Goal: Task Accomplishment & Management: Manage account settings

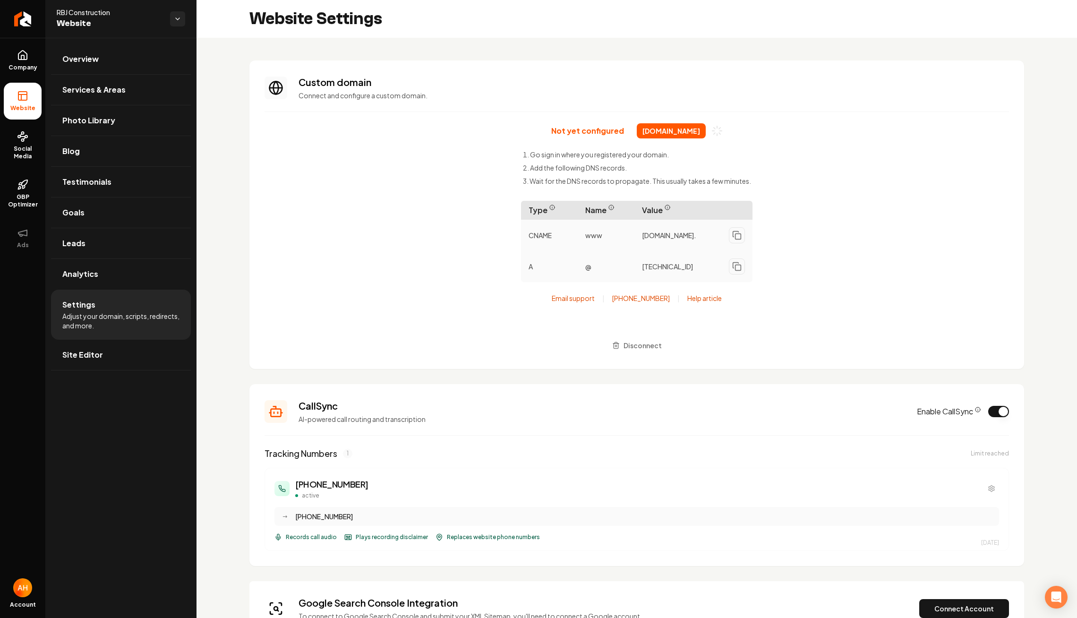
click at [384, 127] on div "Not yet configured rbjconstructionco.com Go sign in where you registered your d…" at bounding box center [636, 238] width 744 height 230
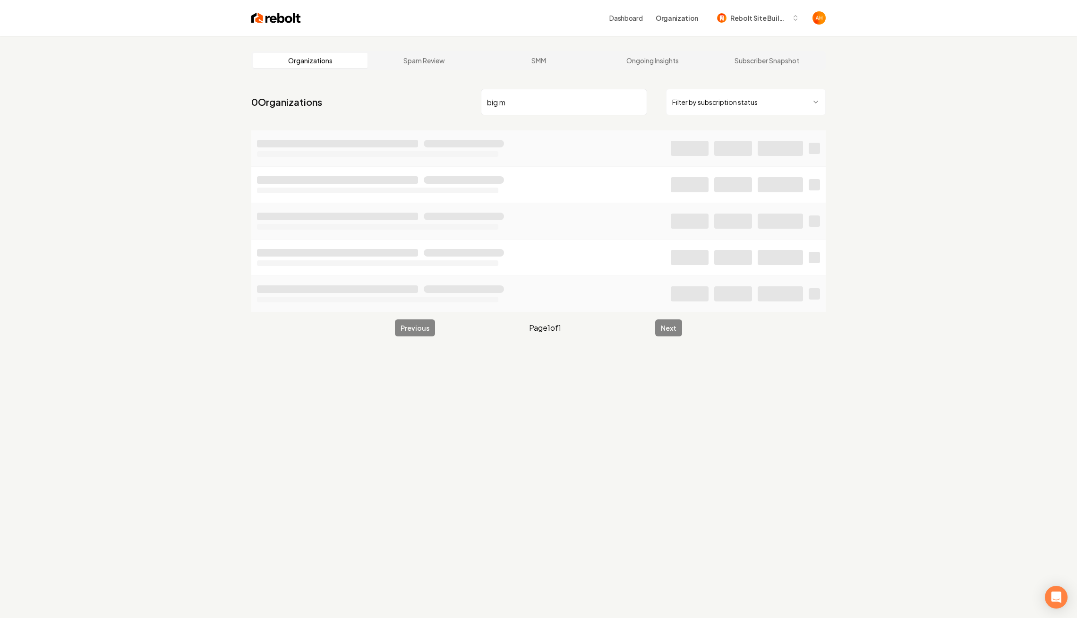
type input "big m"
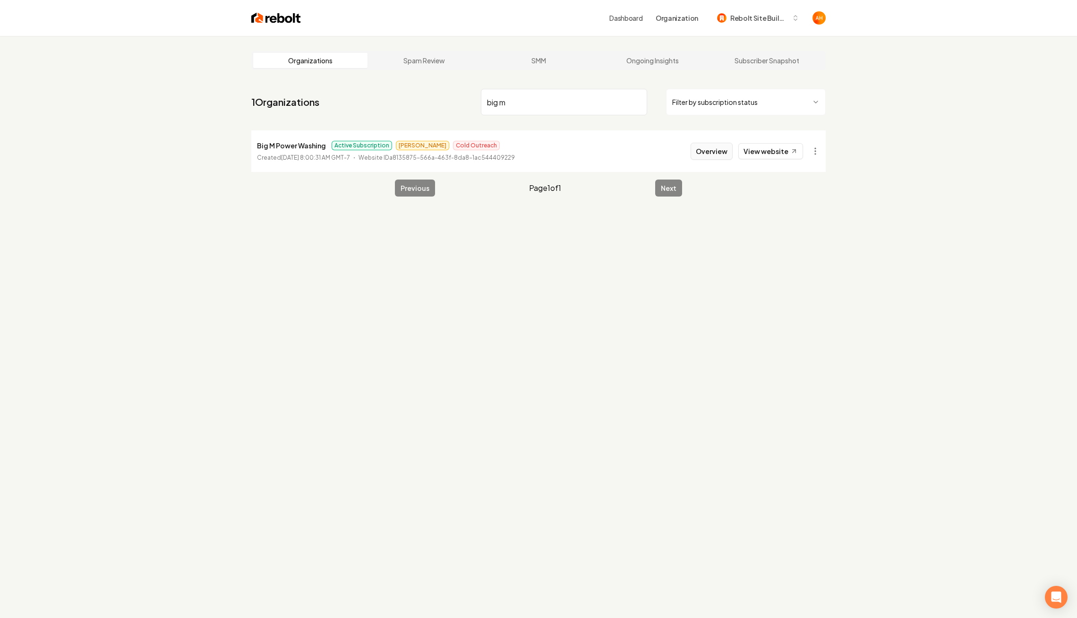
click at [714, 148] on button "Overview" at bounding box center [712, 151] width 42 height 17
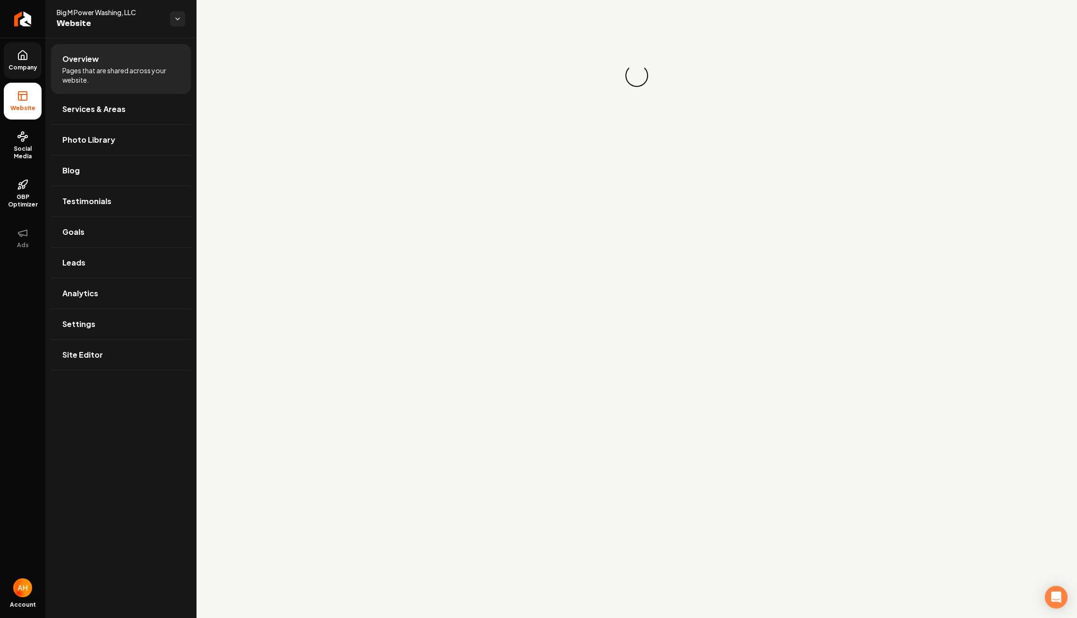
click at [16, 60] on link "Company" at bounding box center [23, 60] width 38 height 37
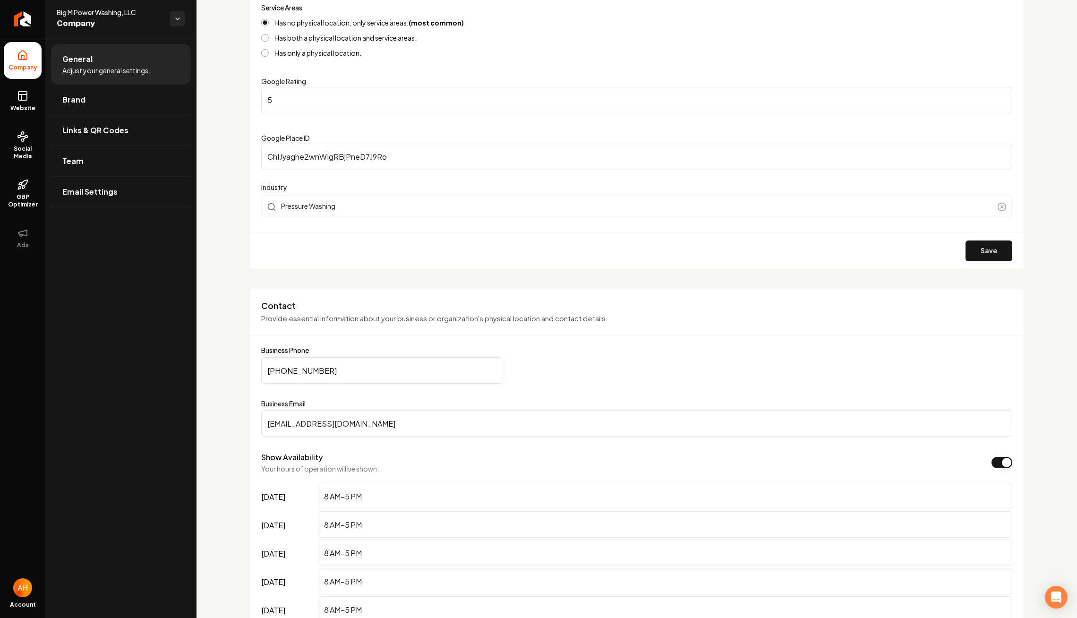
scroll to position [197, 0]
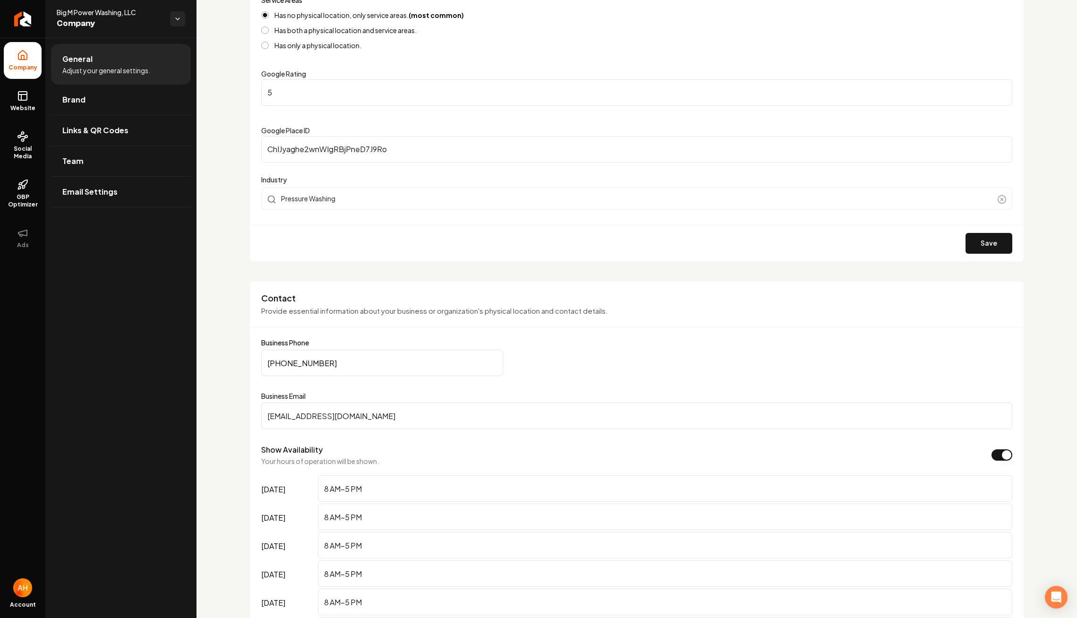
click at [414, 414] on input "[EMAIL_ADDRESS][DOMAIN_NAME]" at bounding box center [636, 415] width 751 height 26
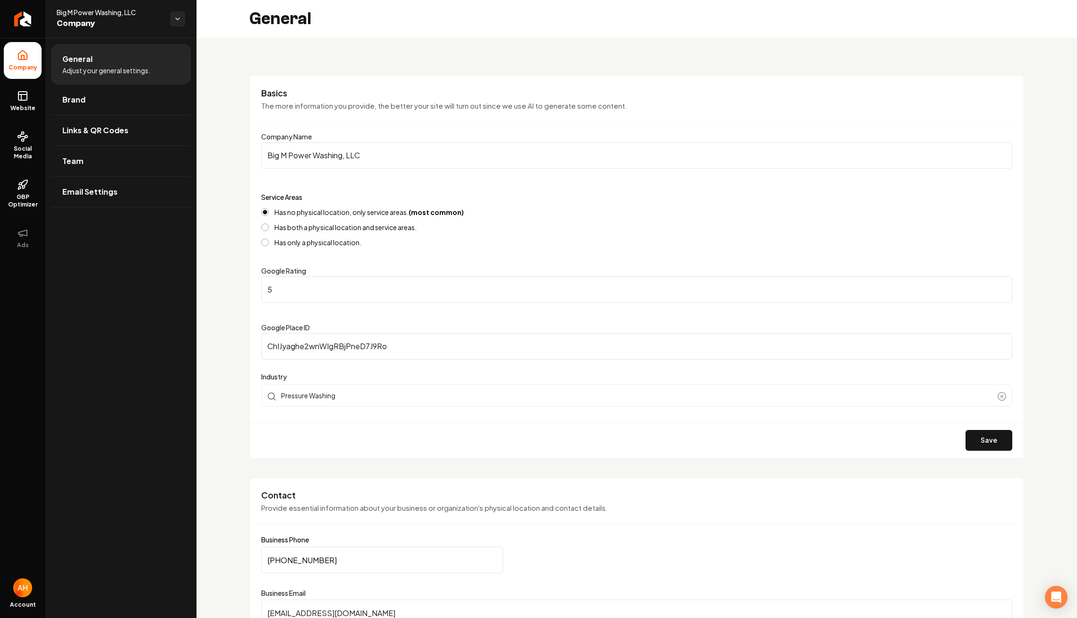
click at [408, 114] on div "Basics The more information you provide, the better your site will turn out sin…" at bounding box center [637, 105] width 774 height 36
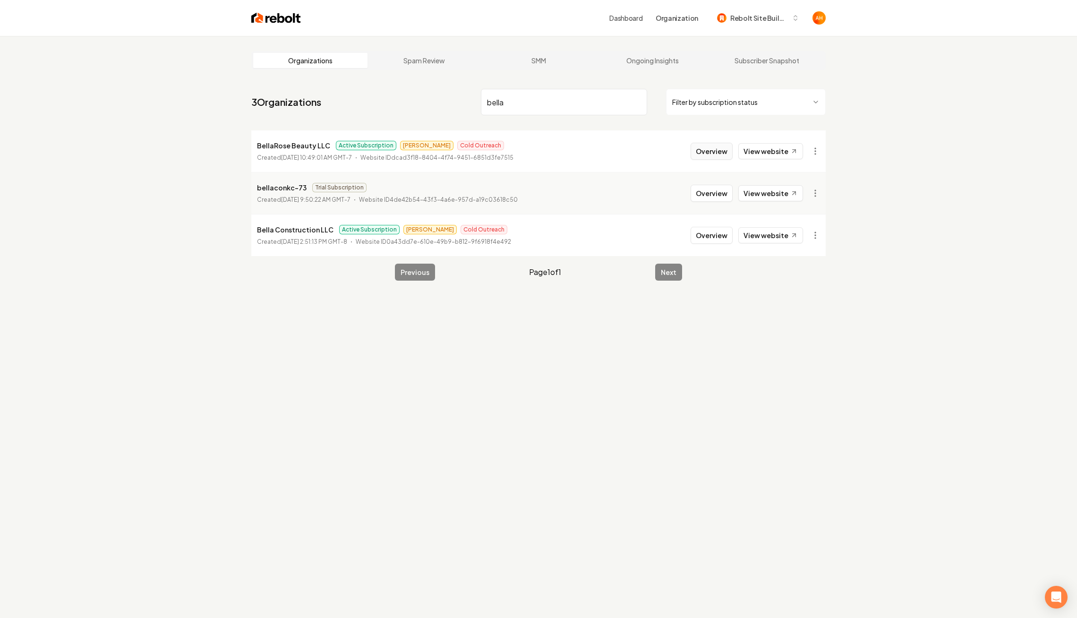
type input "bella"
click at [699, 148] on button "Overview" at bounding box center [712, 151] width 42 height 17
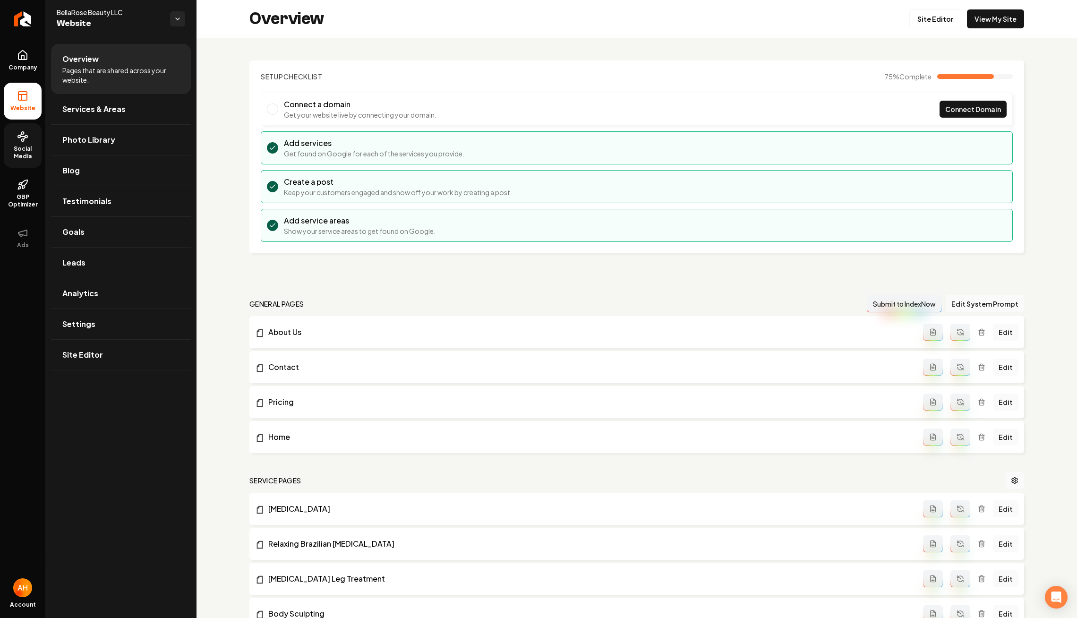
click at [28, 138] on icon at bounding box center [22, 136] width 11 height 11
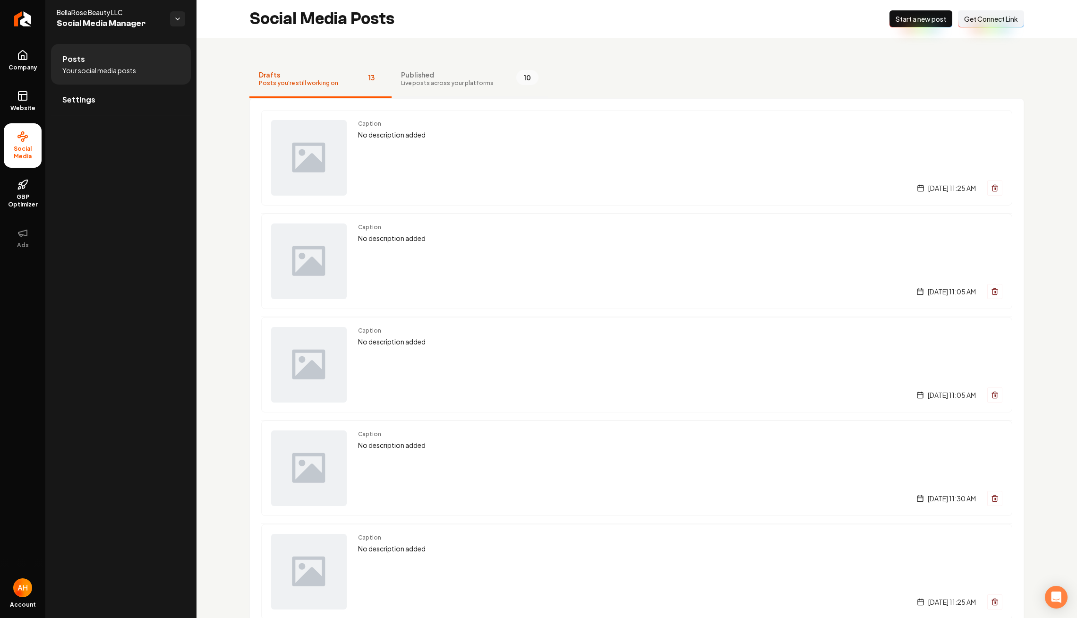
click at [434, 86] on span "Live posts across your platforms" at bounding box center [447, 83] width 93 height 8
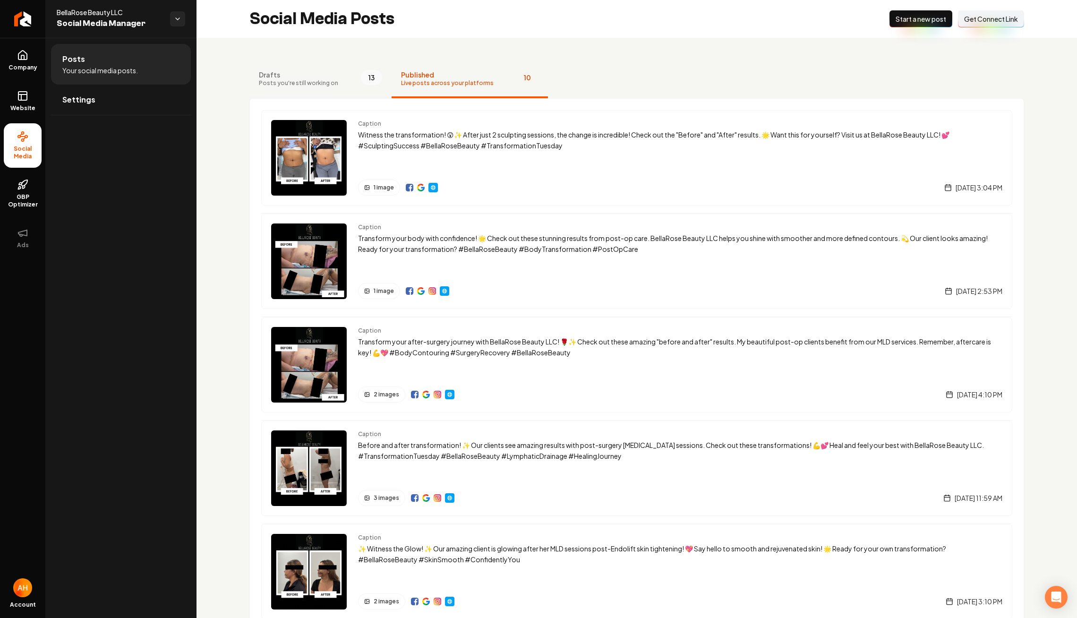
click at [338, 79] on button "Drafts Posts you're still working on 13" at bounding box center [320, 79] width 142 height 38
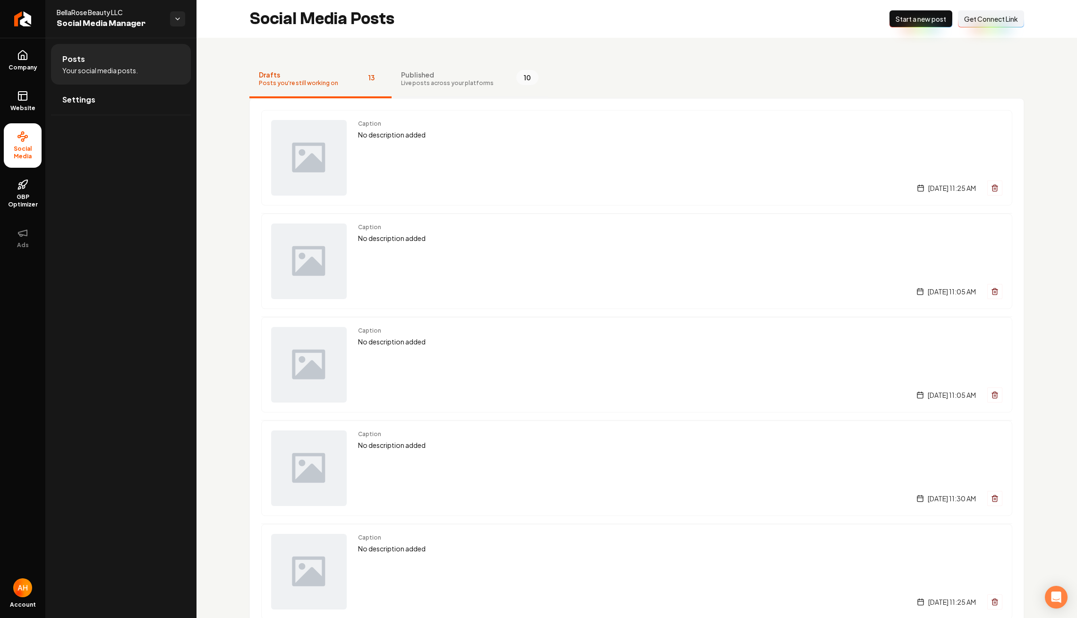
click at [403, 79] on span "Live posts across your platforms" at bounding box center [447, 83] width 93 height 8
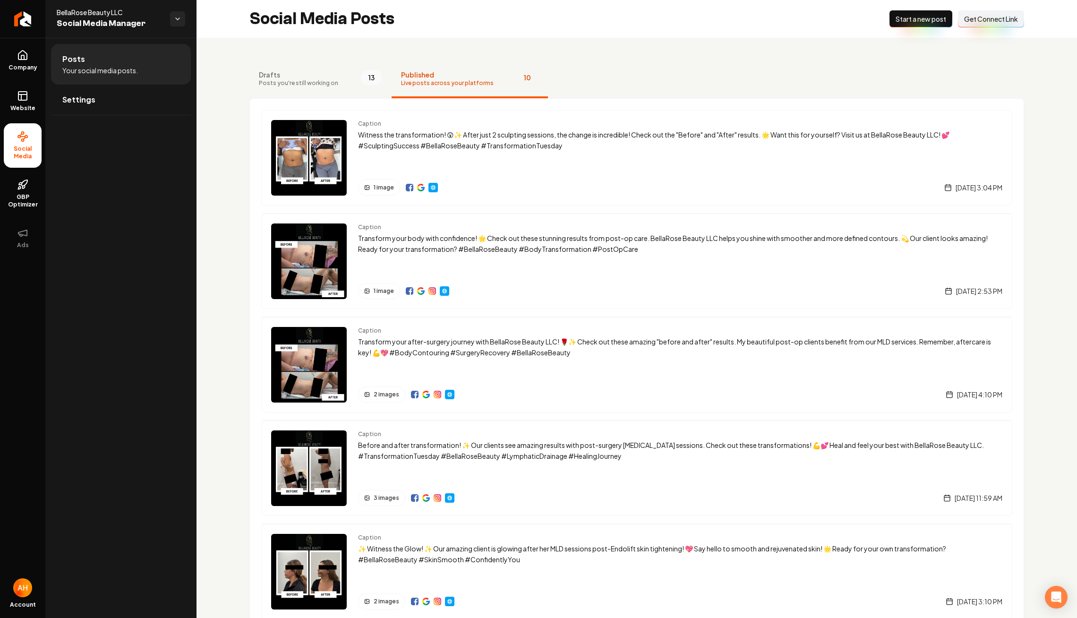
click at [579, 65] on nav "Drafts Posts you're still working on 13 Published Live posts across your platfo…" at bounding box center [636, 79] width 775 height 38
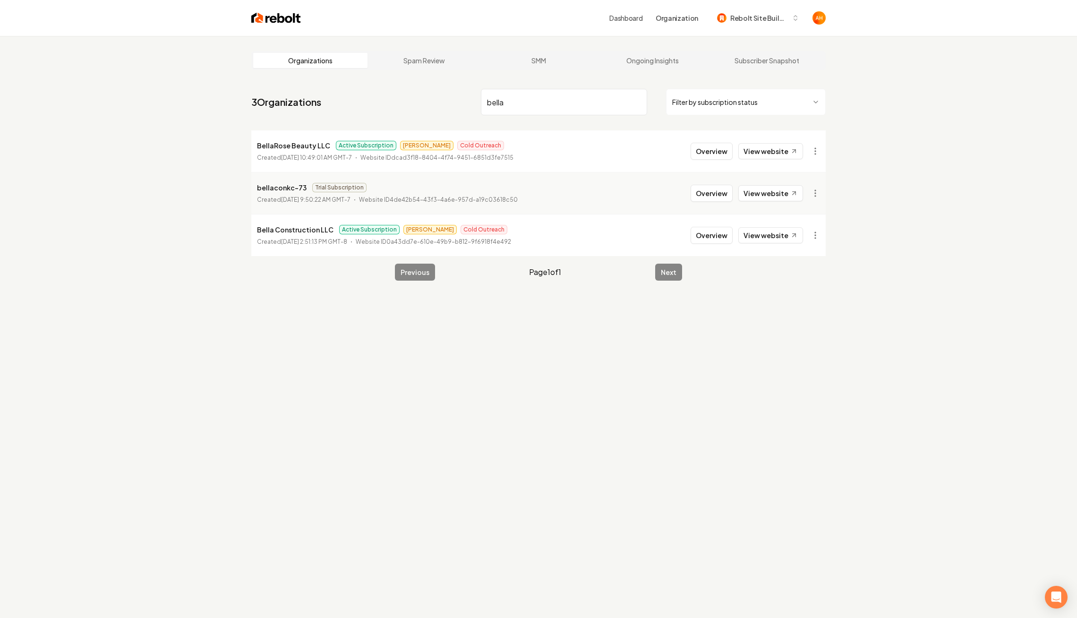
click at [813, 151] on html "Dashboard Organization Rebolt Site Builder Organizations Spam Review SMM Ongoin…" at bounding box center [538, 309] width 1077 height 618
click at [799, 229] on link "View in Stripe" at bounding box center [792, 232] width 60 height 15
click at [812, 149] on html "Dashboard Organization Rebolt Site Builder Organizations Spam Review SMM Ongoin…" at bounding box center [538, 309] width 1077 height 618
click at [511, 122] on html "Dashboard Organization Rebolt Site Builder Organizations Spam Review SMM Ongoin…" at bounding box center [538, 309] width 1077 height 618
click at [520, 104] on input "bella" at bounding box center [564, 102] width 166 height 26
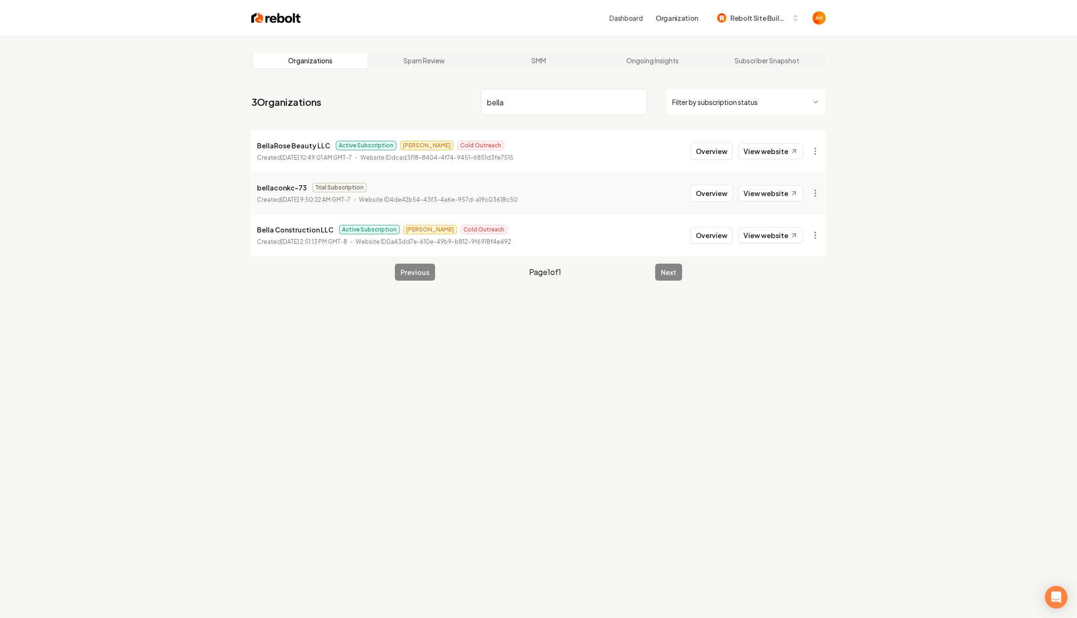
type input "a"
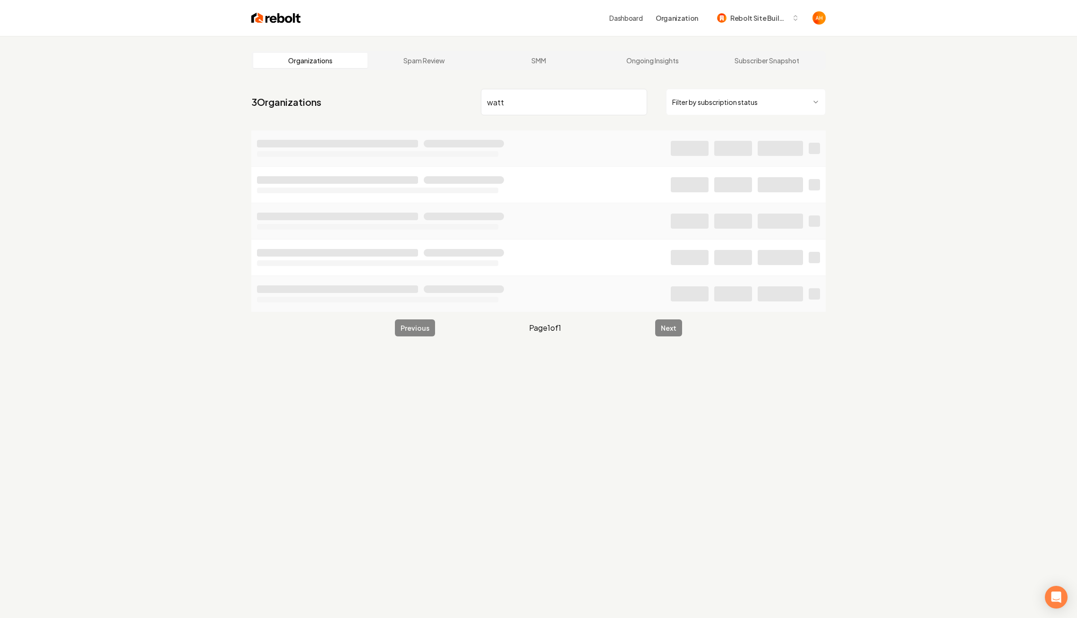
type input "watt"
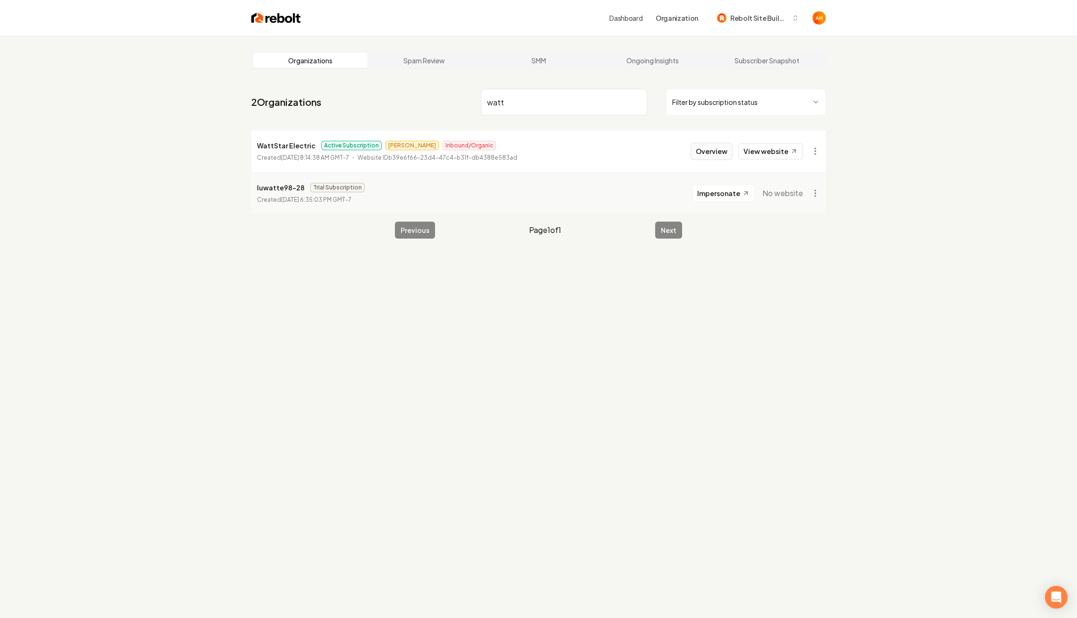
click at [709, 149] on button "Overview" at bounding box center [712, 151] width 42 height 17
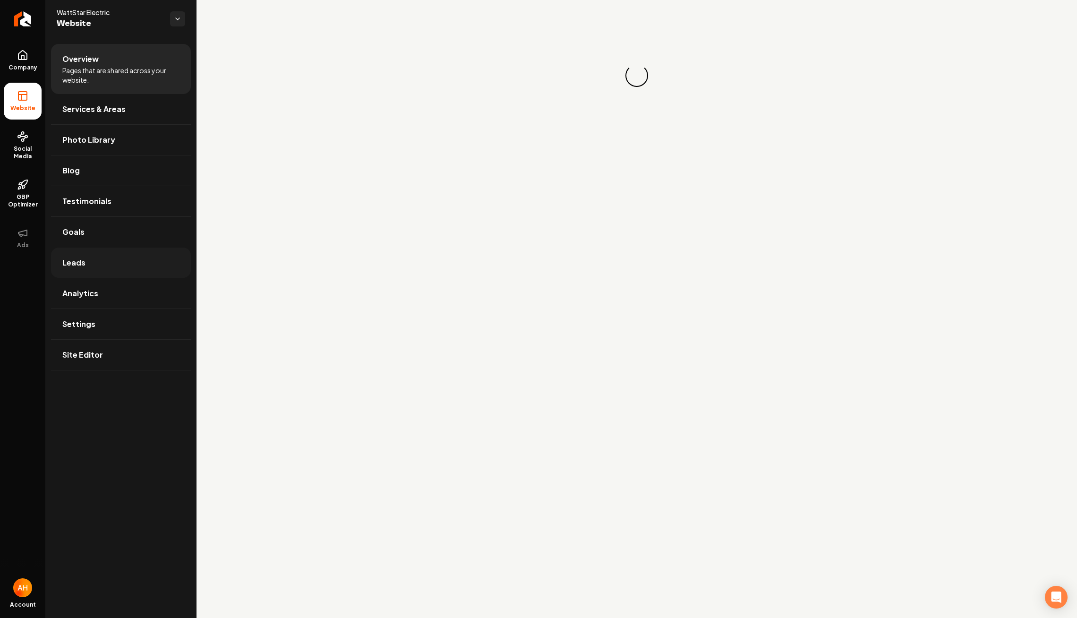
click at [108, 260] on link "Leads" at bounding box center [121, 262] width 140 height 30
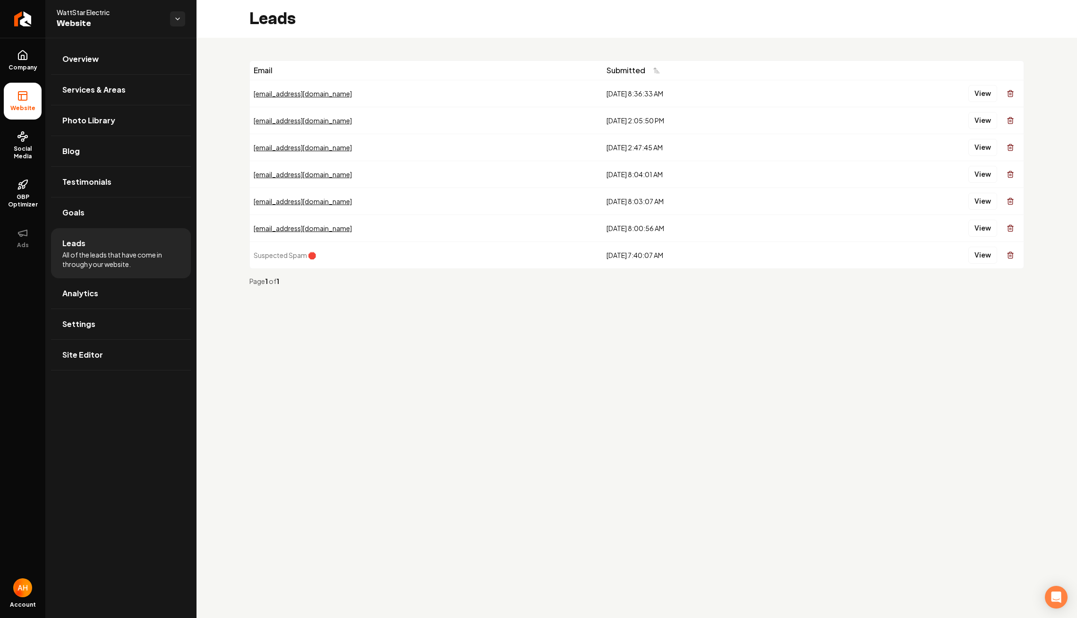
click at [661, 46] on div "Email Submitted [EMAIL_ADDRESS][DOMAIN_NAME] [DATE] 8:36:33 AM View [EMAIL_ADDR…" at bounding box center [636, 177] width 880 height 278
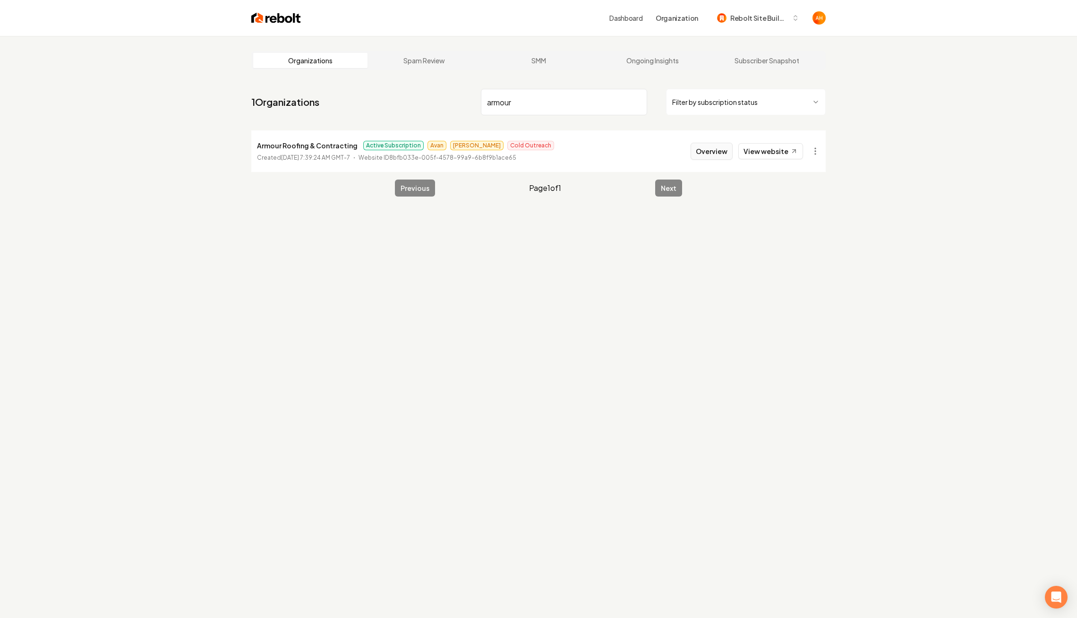
type input "armour"
click at [704, 150] on button "Overview" at bounding box center [712, 151] width 42 height 17
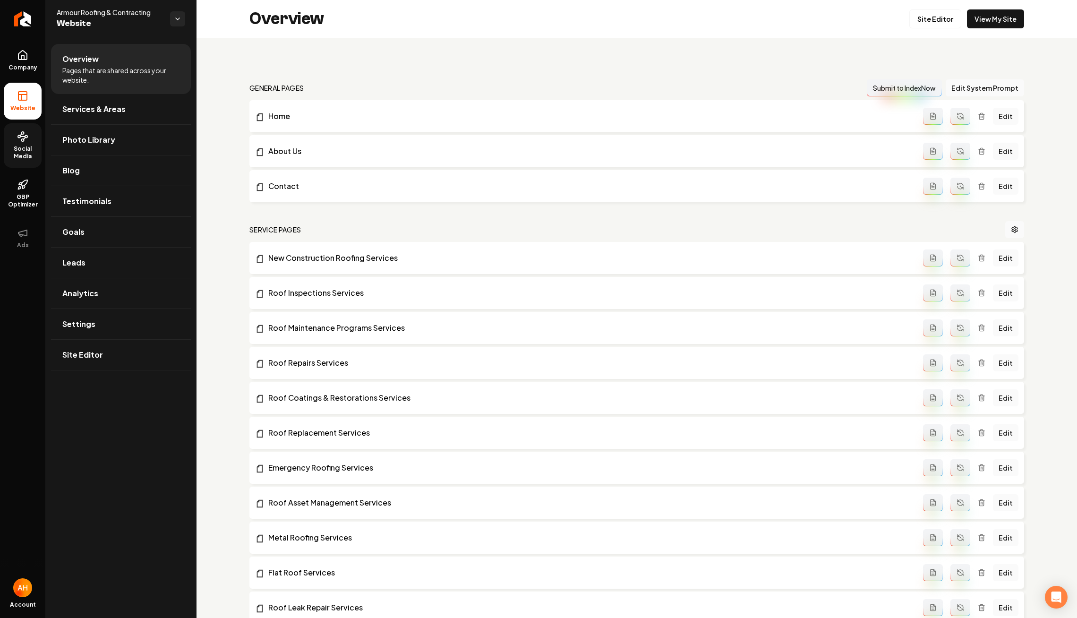
click at [20, 143] on link "Social Media" at bounding box center [23, 145] width 38 height 44
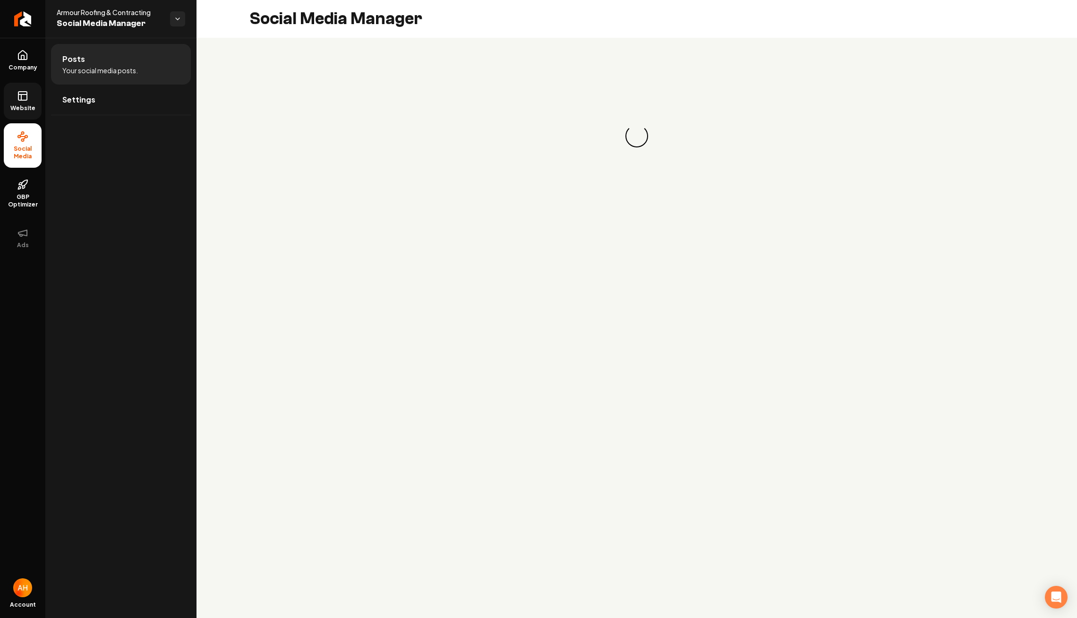
click at [13, 104] on span "Website" at bounding box center [23, 108] width 33 height 8
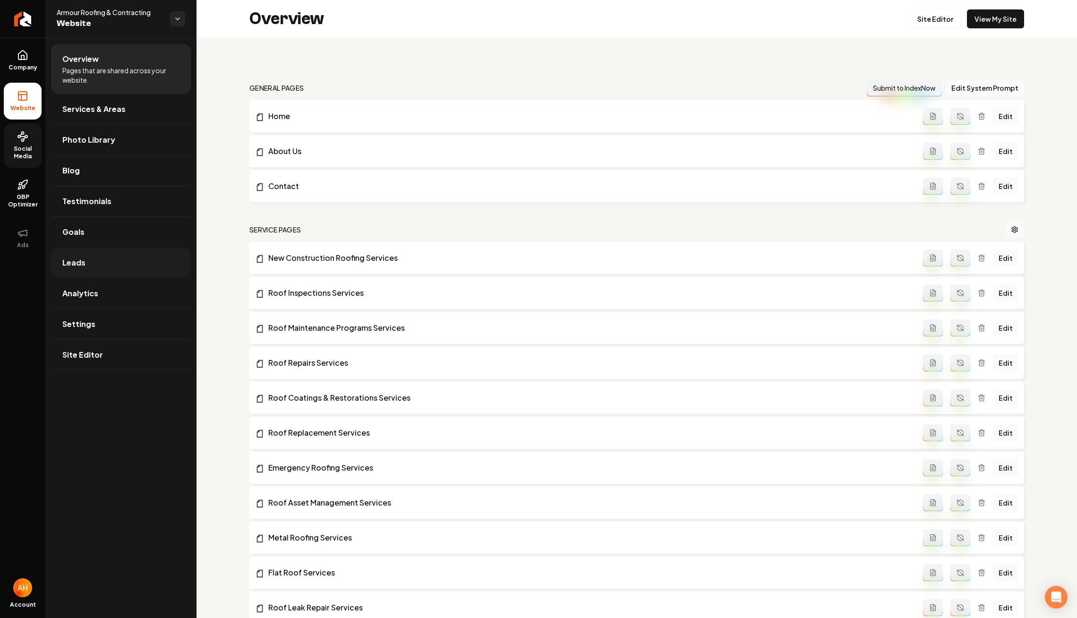
click at [109, 256] on link "Leads" at bounding box center [121, 262] width 140 height 30
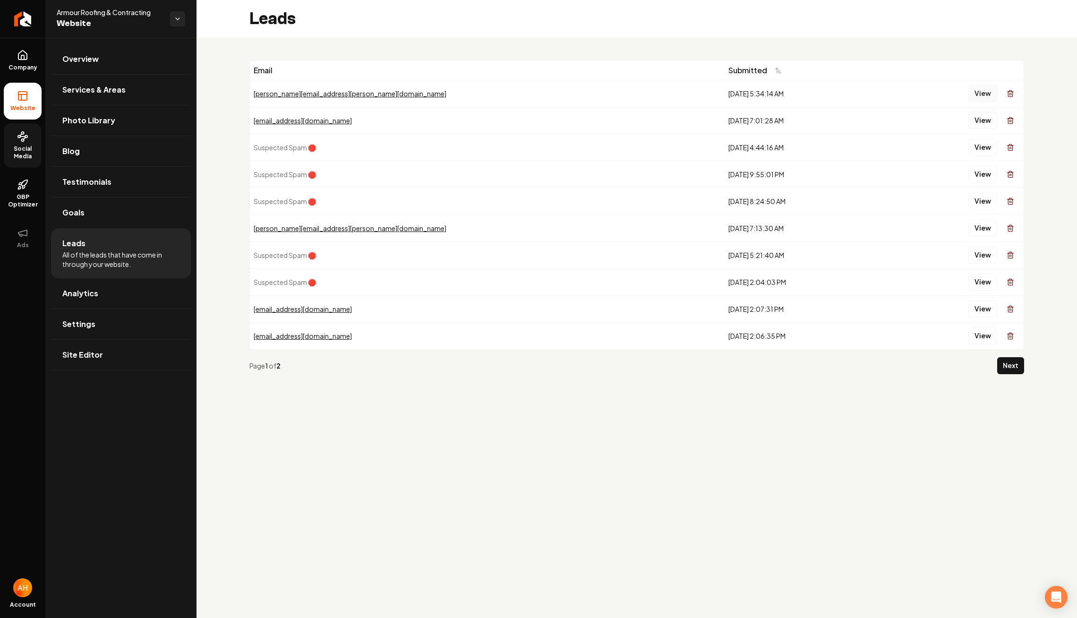
click at [985, 96] on button "View" at bounding box center [982, 93] width 29 height 17
click at [982, 229] on button "View" at bounding box center [982, 228] width 29 height 17
click at [984, 95] on button "View" at bounding box center [982, 93] width 29 height 17
click at [22, 132] on circle at bounding box center [23, 133] width 2 height 2
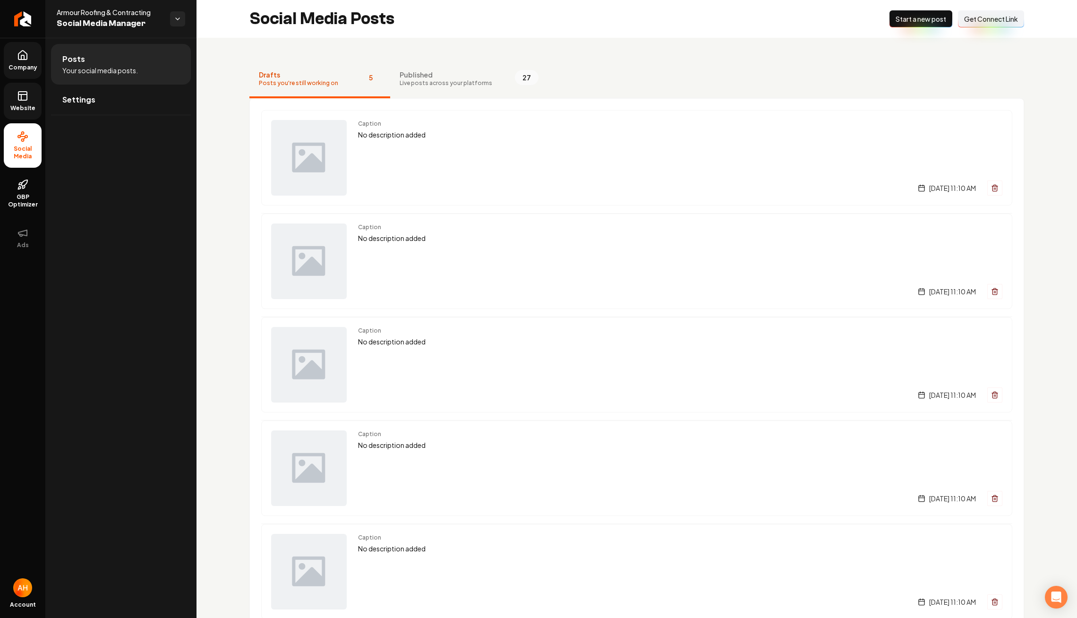
click at [26, 73] on link "Company" at bounding box center [23, 60] width 38 height 37
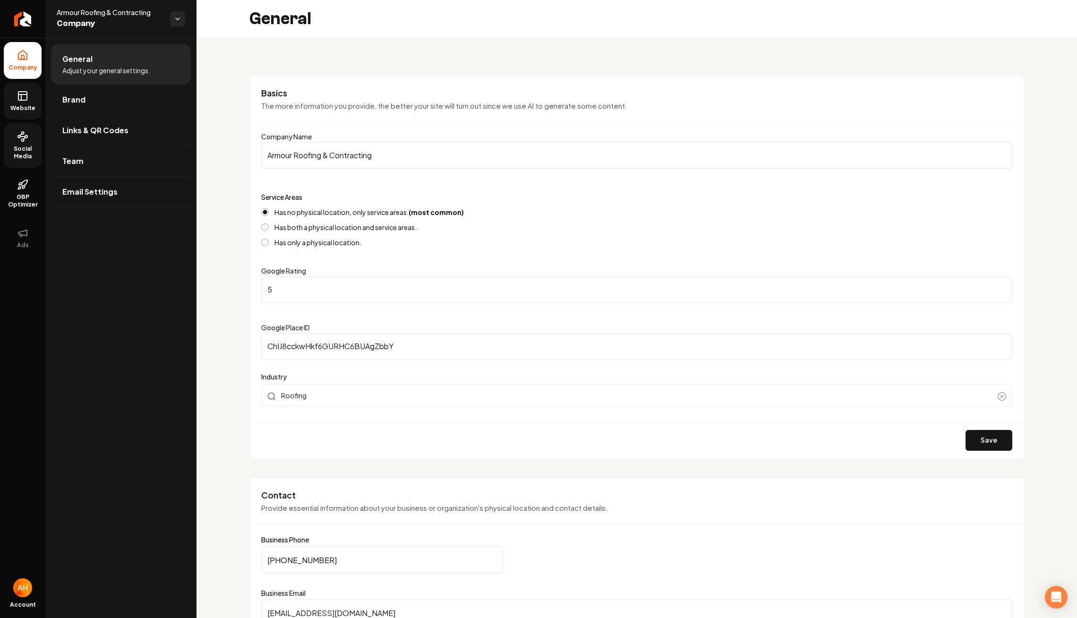
click at [22, 108] on span "Website" at bounding box center [23, 108] width 33 height 8
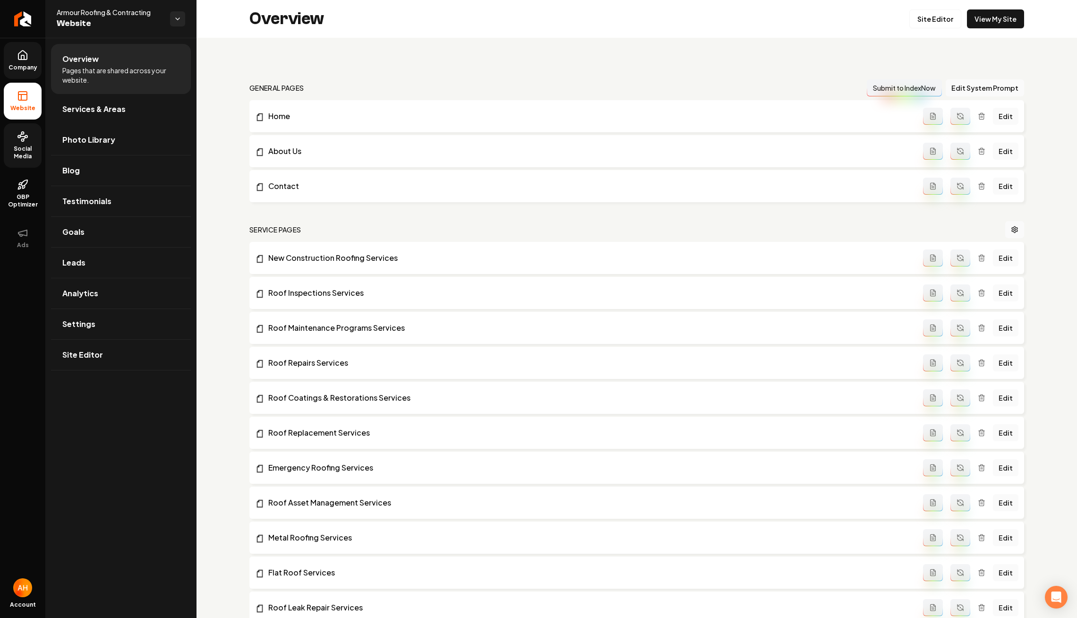
scroll to position [972, 0]
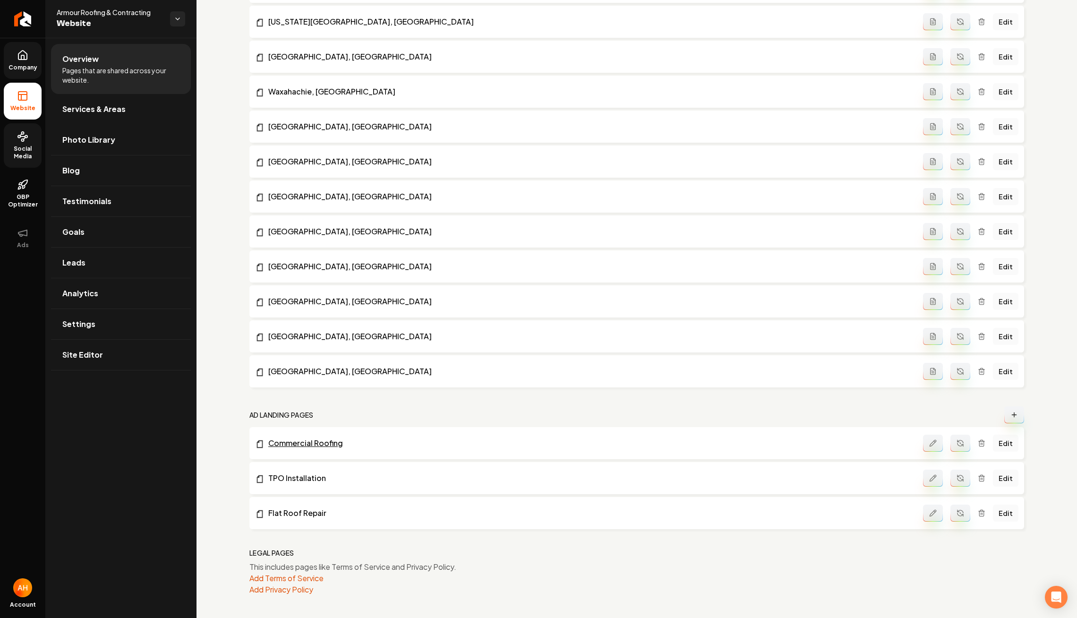
click at [319, 440] on link "Commercial Roofing" at bounding box center [589, 442] width 668 height 11
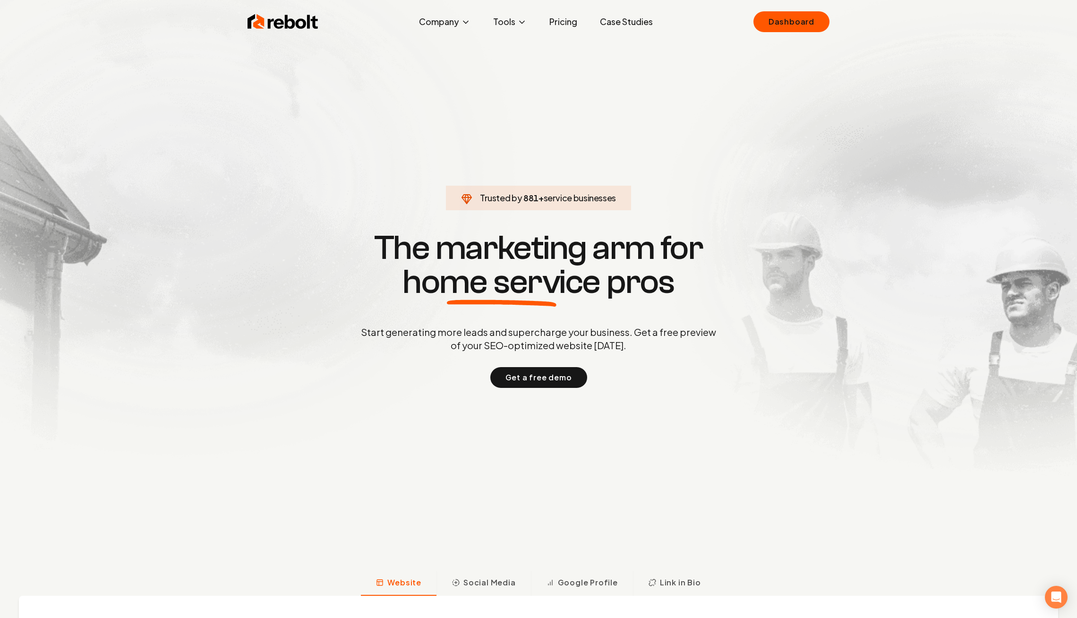
click at [793, 27] on link "Dashboard" at bounding box center [791, 21] width 76 height 21
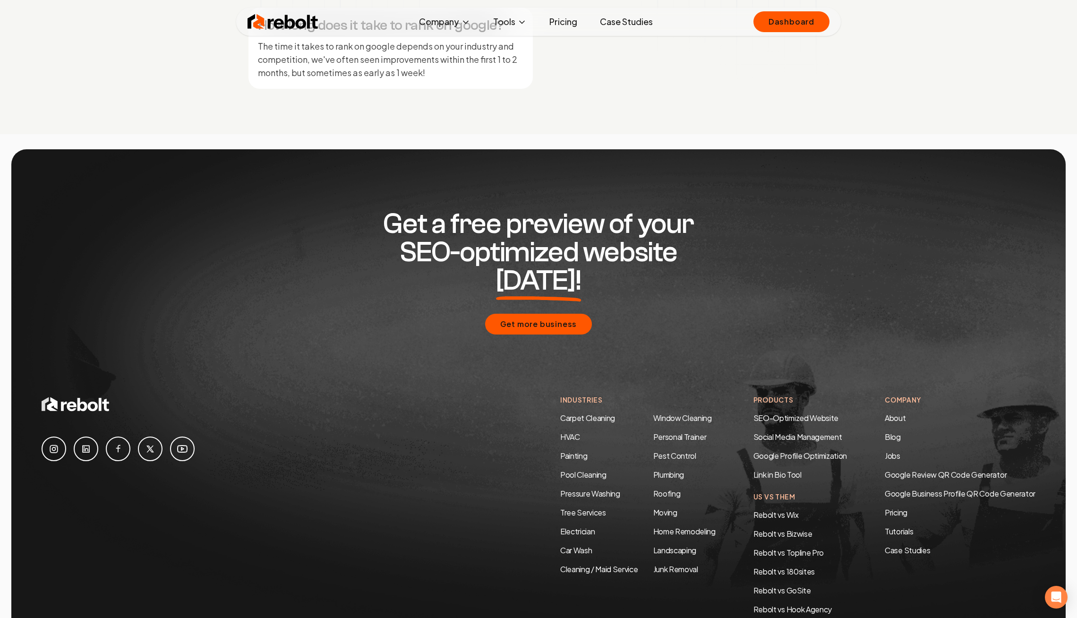
scroll to position [4549, 0]
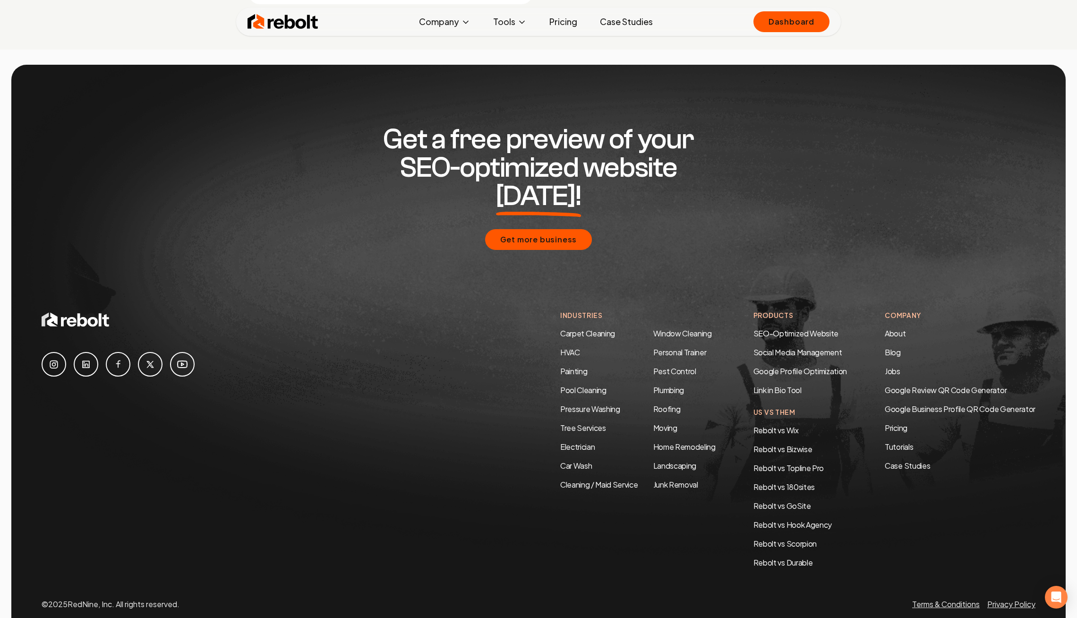
click at [616, 487] on div "Industries Carpet Cleaning HVAC Painting Pool Cleaning Pressure Washing Tree Se…" at bounding box center [637, 439] width 155 height 258
click at [968, 599] on link "Terms & Conditions" at bounding box center [946, 604] width 68 height 10
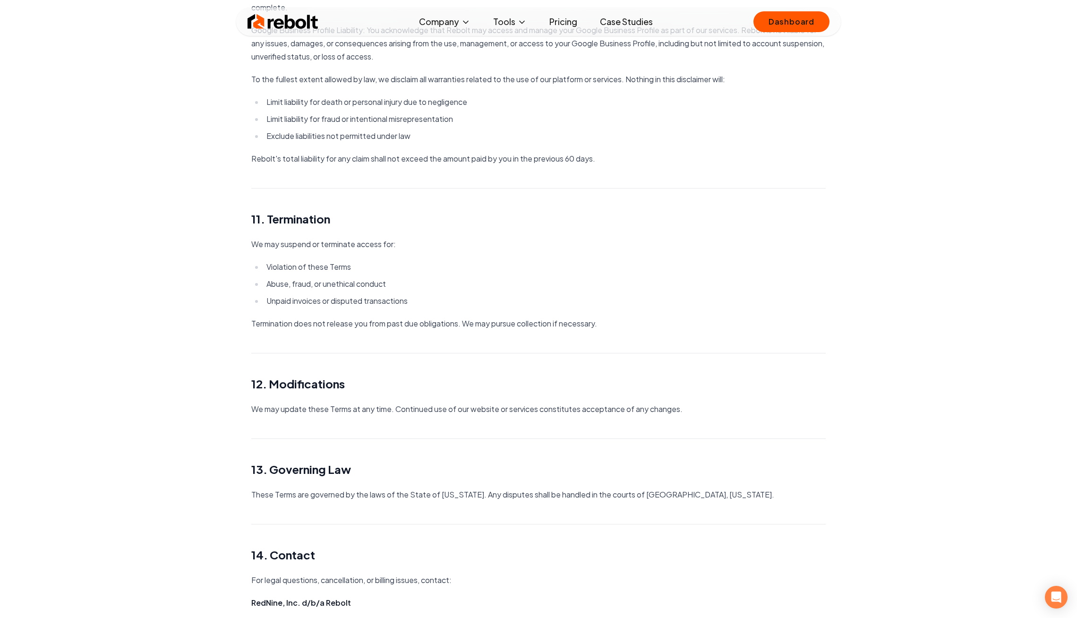
scroll to position [1972, 0]
